Goal: Information Seeking & Learning: Learn about a topic

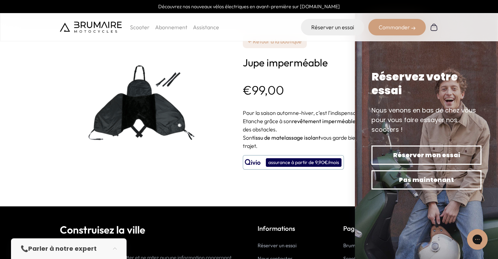
click at [146, 111] on img at bounding box center [146, 103] width 172 height 172
click at [152, 113] on img at bounding box center [146, 103] width 172 height 172
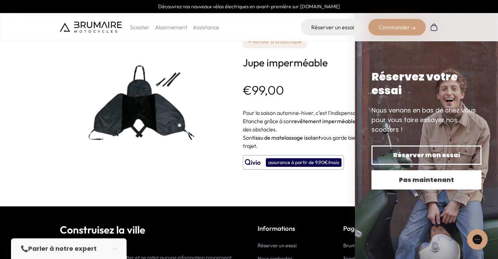
click at [405, 183] on span "Pas maintenant" at bounding box center [426, 180] width 86 height 10
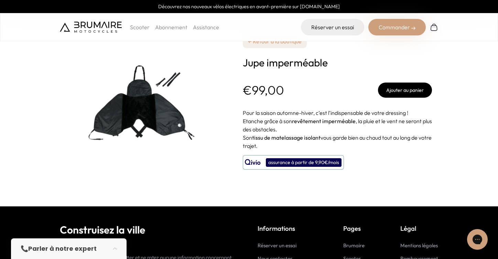
click at [89, 23] on img at bounding box center [91, 27] width 62 height 11
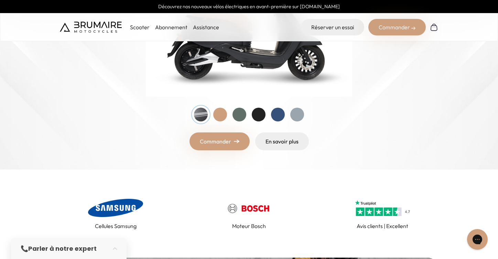
scroll to position [168, 0]
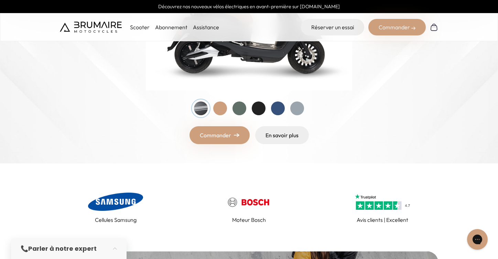
click at [225, 137] on link "Commander" at bounding box center [219, 135] width 60 height 18
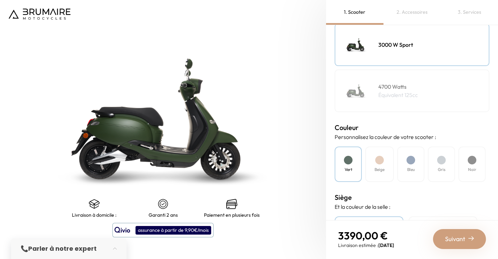
scroll to position [110, 0]
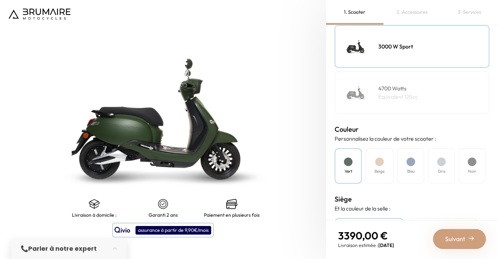
click at [441, 166] on div "Gris" at bounding box center [441, 165] width 27 height 35
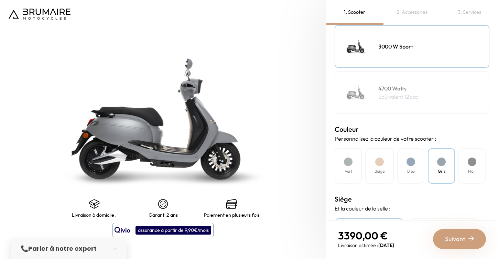
click at [415, 163] on div at bounding box center [410, 161] width 9 height 9
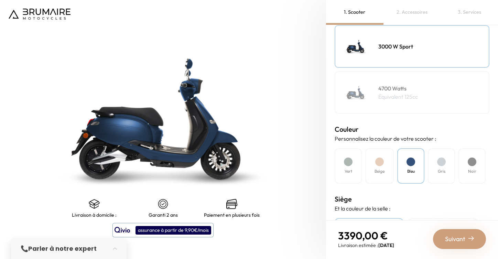
click at [388, 169] on div "Beige" at bounding box center [379, 165] width 29 height 35
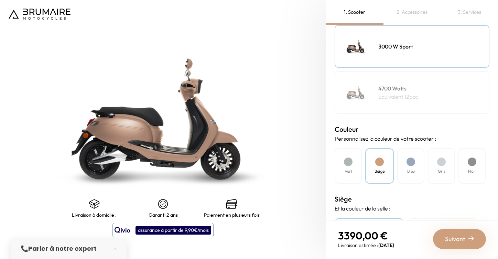
click at [346, 170] on h4 "Vert" at bounding box center [348, 171] width 8 height 6
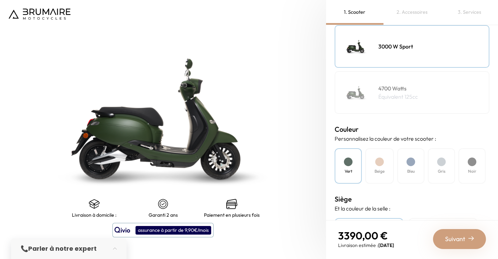
click at [397, 91] on h4 "4700 Watts" at bounding box center [398, 88] width 40 height 8
click at [378, 165] on div at bounding box center [379, 161] width 9 height 9
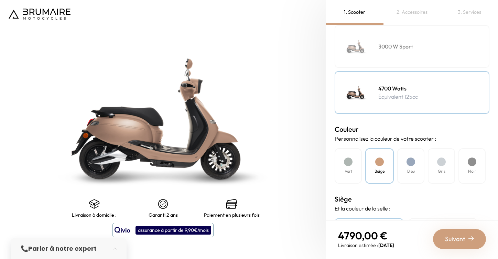
click at [413, 165] on div "Bleu" at bounding box center [410, 165] width 27 height 35
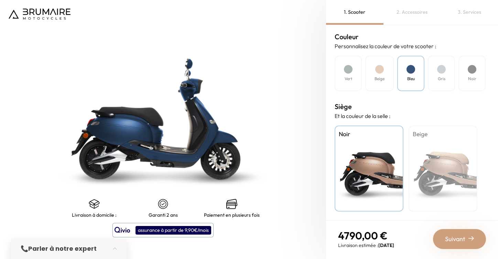
scroll to position [202, 0]
click at [431, 158] on div "Beige" at bounding box center [442, 168] width 69 height 86
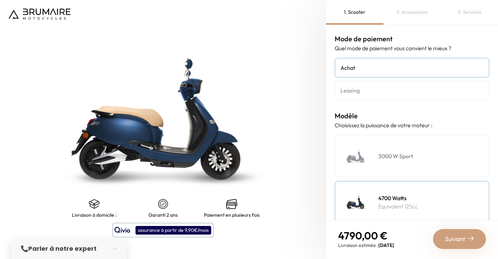
scroll to position [0, 0]
click at [49, 13] on img at bounding box center [40, 14] width 62 height 11
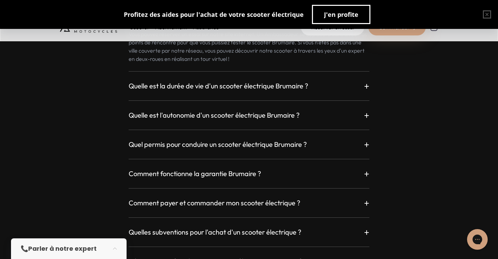
scroll to position [1849, 0]
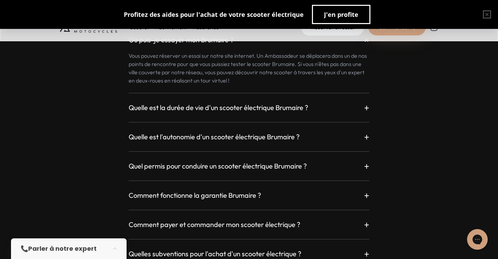
click at [233, 108] on h3 "Quelle est la durée de vie d'un scooter électrique Brumaire ?" at bounding box center [218, 108] width 179 height 10
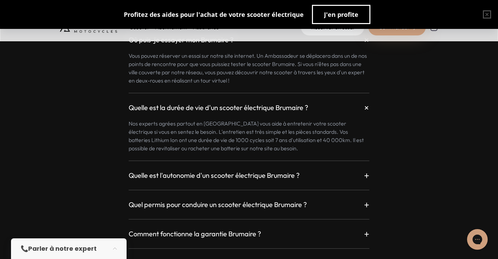
click at [245, 171] on h3 "Quelle est l'autonomie d'un scooter électrique Brumaire ?" at bounding box center [214, 176] width 171 height 10
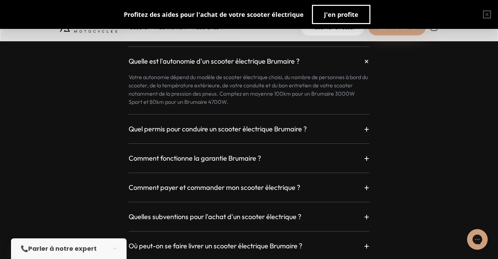
scroll to position [1965, 0]
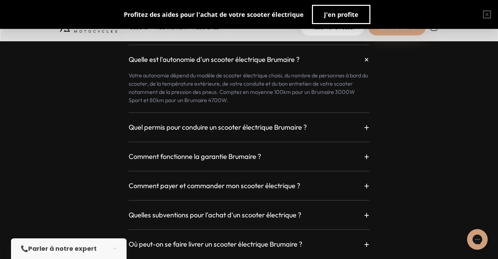
click at [247, 124] on h3 "Quel permis pour conduire un scooter électrique Brumaire ?" at bounding box center [218, 127] width 178 height 10
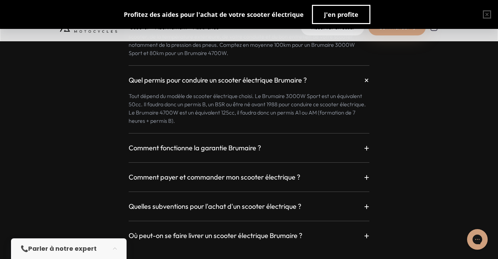
scroll to position [2013, 0]
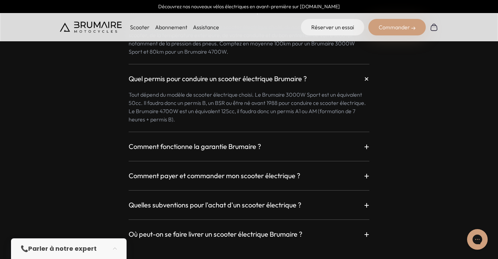
click at [248, 140] on div "Comment fonctionne la garantie Brumaire ? +" at bounding box center [249, 146] width 241 height 12
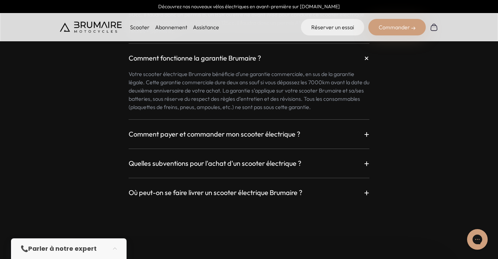
click at [248, 128] on div "Comment payer et commander mon scooter électrique ? +" at bounding box center [249, 134] width 241 height 12
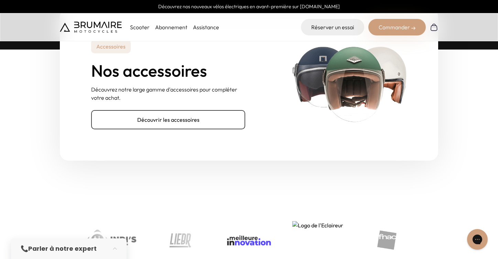
scroll to position [2381, 0]
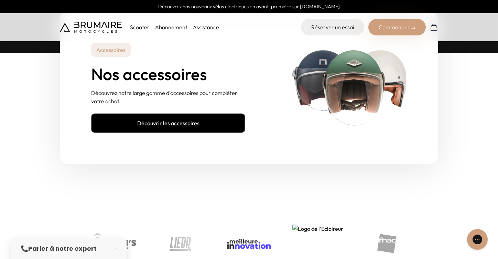
click at [228, 118] on link "Découvrir les accessoires" at bounding box center [168, 122] width 154 height 19
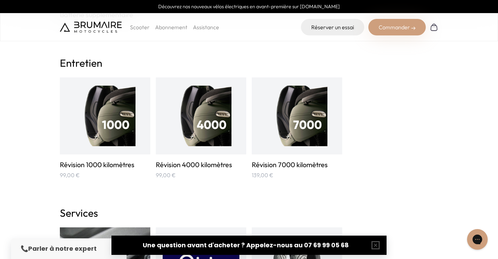
scroll to position [660, 0]
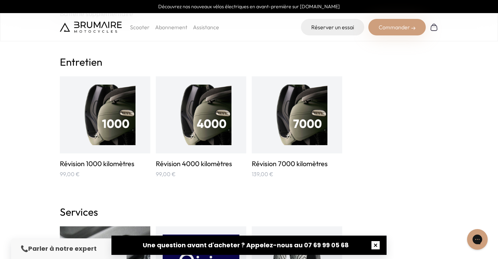
click at [374, 245] on button "button" at bounding box center [375, 245] width 22 height 22
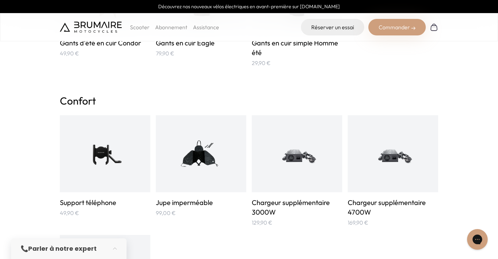
scroll to position [334, 0]
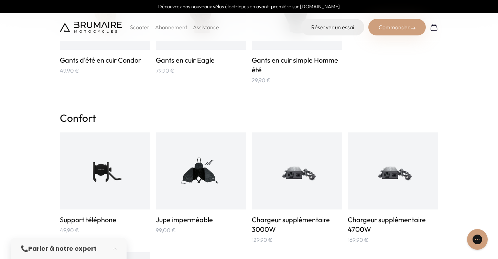
click at [201, 174] on img at bounding box center [201, 171] width 61 height 61
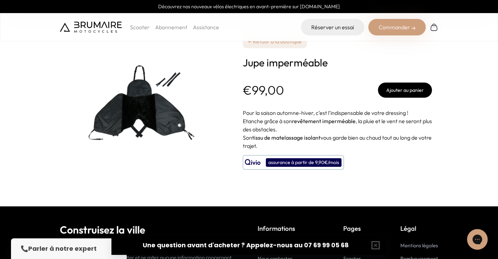
click at [94, 29] on img at bounding box center [91, 27] width 62 height 11
